Goal: Navigation & Orientation: Go to known website

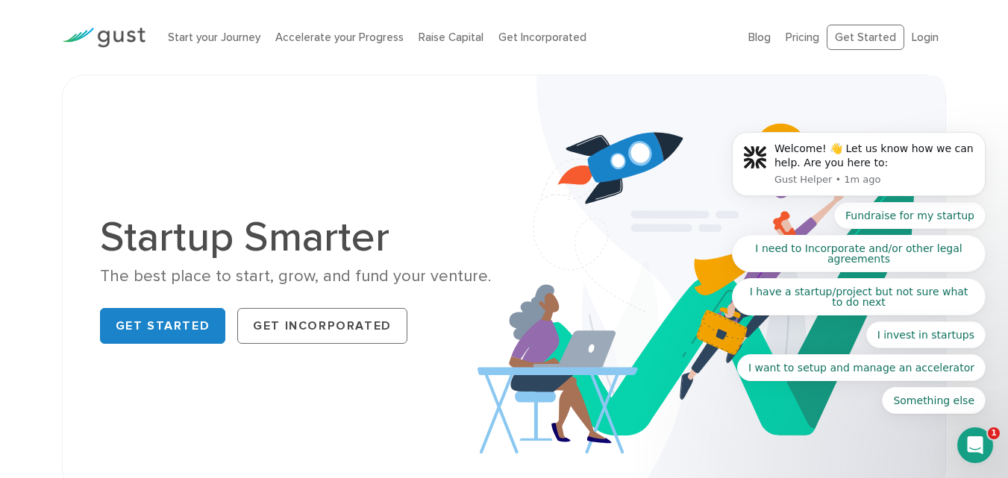
click at [915, 40] on body "Welcome! 👋 Let us know how we can help. Are you here to: Gust Helper • 1m ago F…" at bounding box center [858, 168] width 286 height 528
click at [923, 35] on body "Welcome! 👋 Let us know how we can help. Are you here to: Gust Helper • 1m ago F…" at bounding box center [858, 168] width 286 height 528
click at [844, 34] on body "Welcome! 👋 Let us know how we can help. Are you here to: Gust Helper • 1m ago F…" at bounding box center [858, 168] width 286 height 528
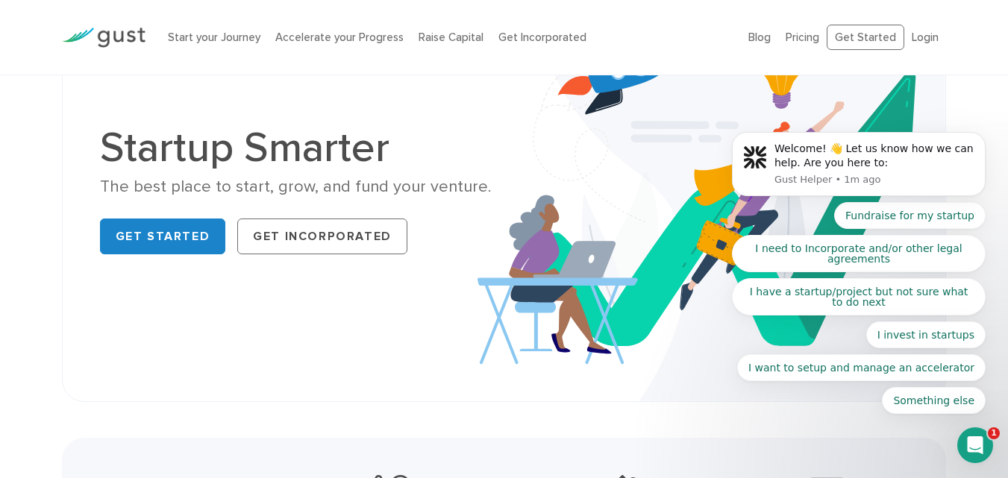
scroll to position [224, 0]
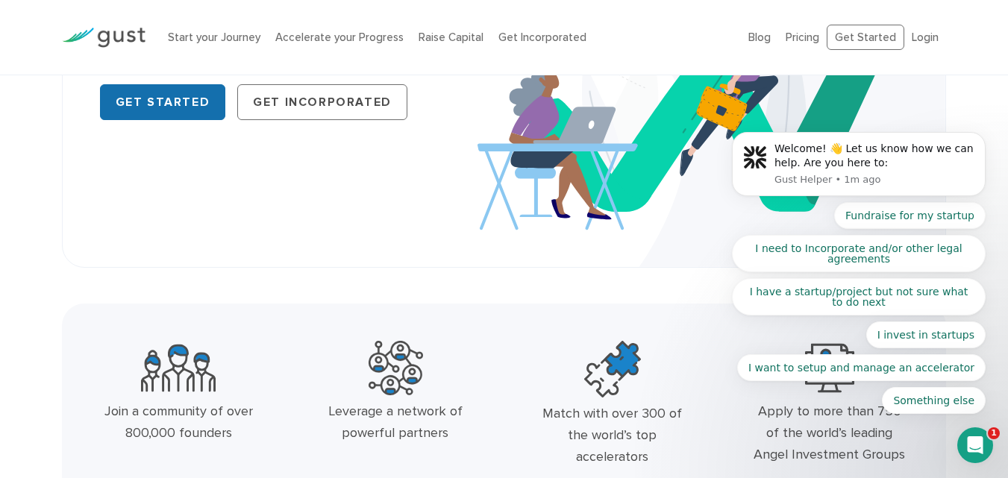
click at [142, 103] on link "Get Started" at bounding box center [163, 102] width 126 height 36
